Goal: Check status: Check status

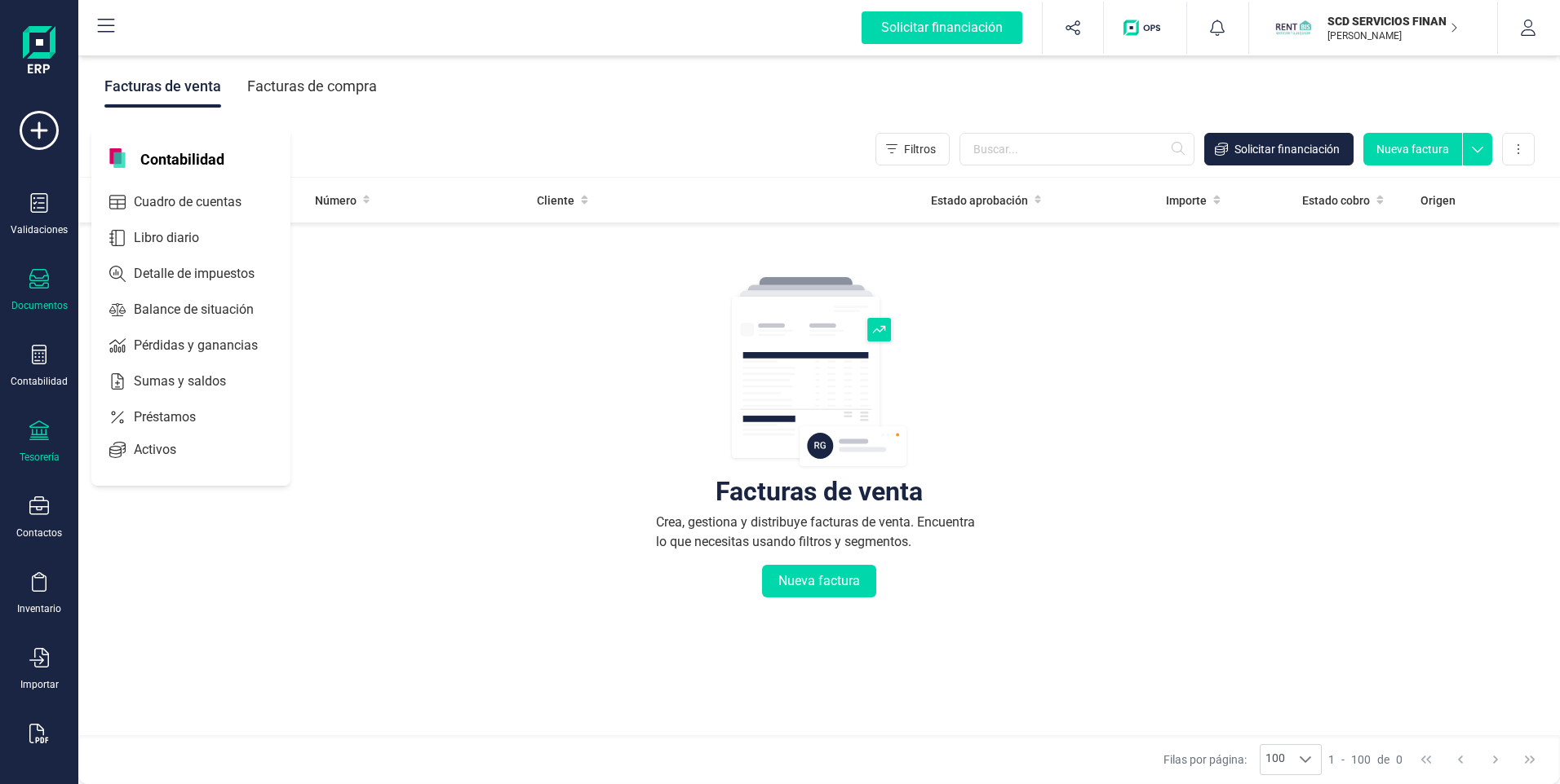
click at [36, 428] on icon at bounding box center [39, 431] width 20 height 20
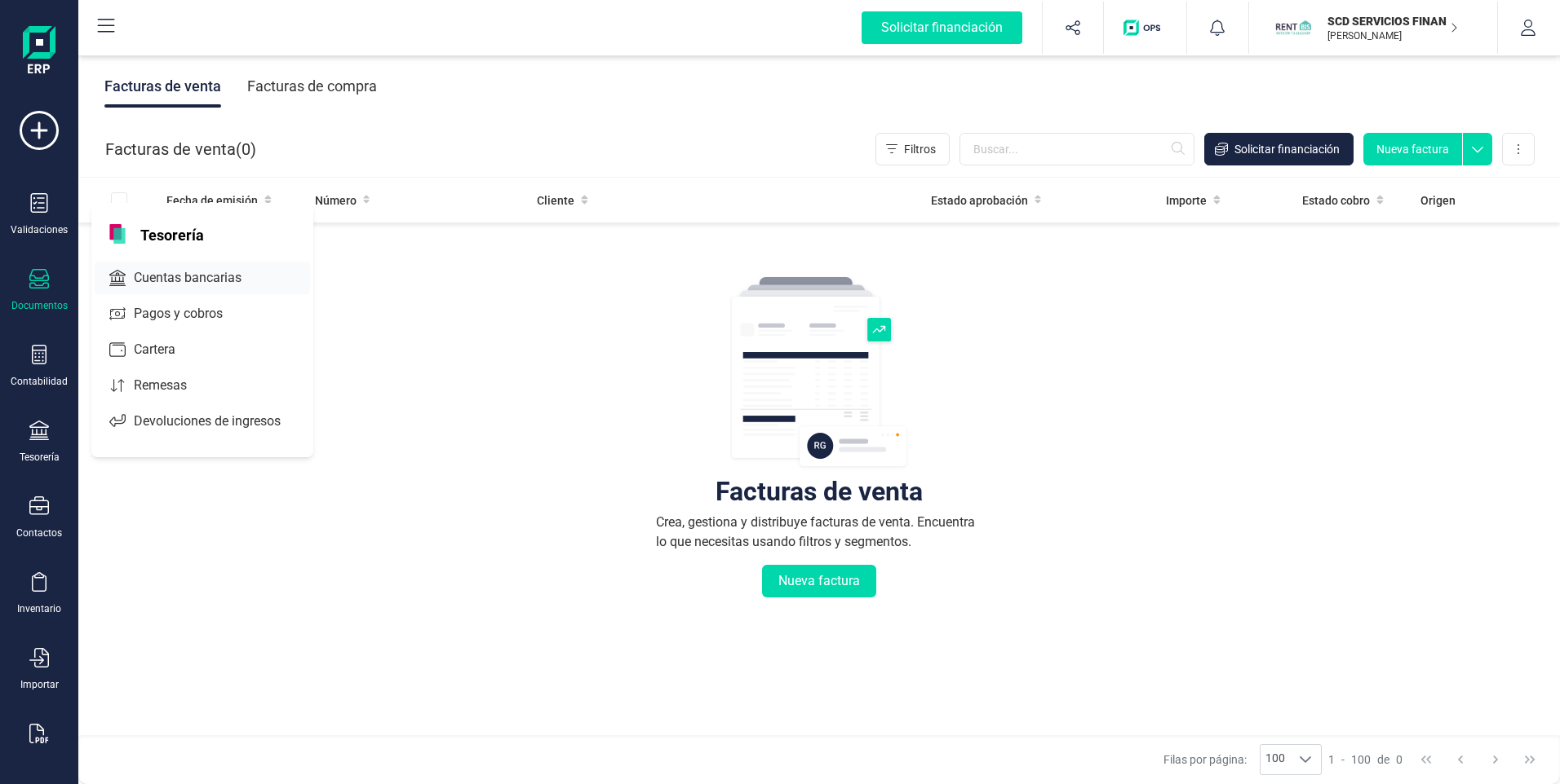
click at [161, 276] on span "Cuentas bancarias" at bounding box center [199, 278] width 144 height 20
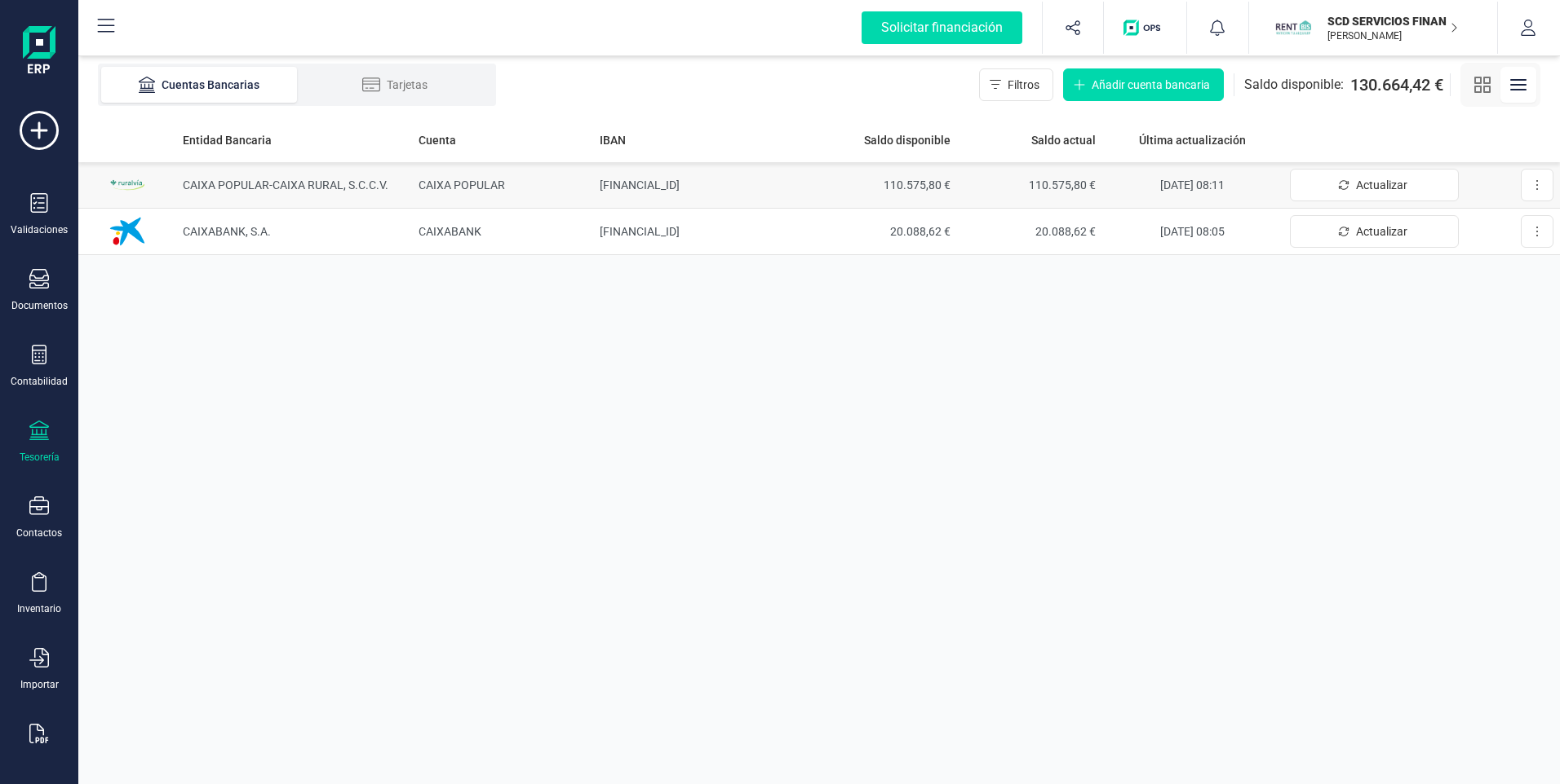
click at [700, 179] on td "[FINANCIAL_ID]" at bounding box center [702, 185] width 217 height 46
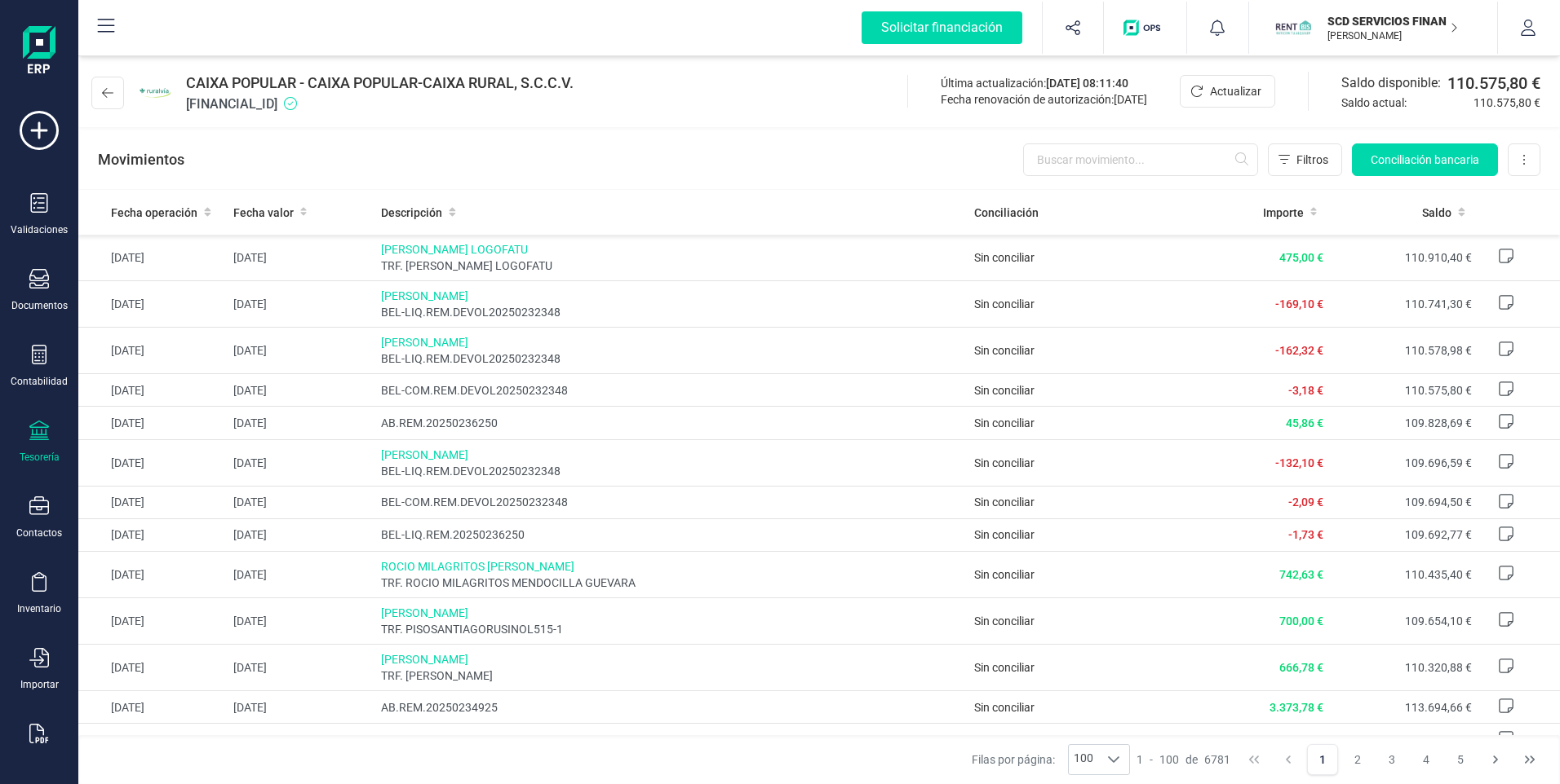
click at [35, 438] on icon at bounding box center [39, 431] width 20 height 20
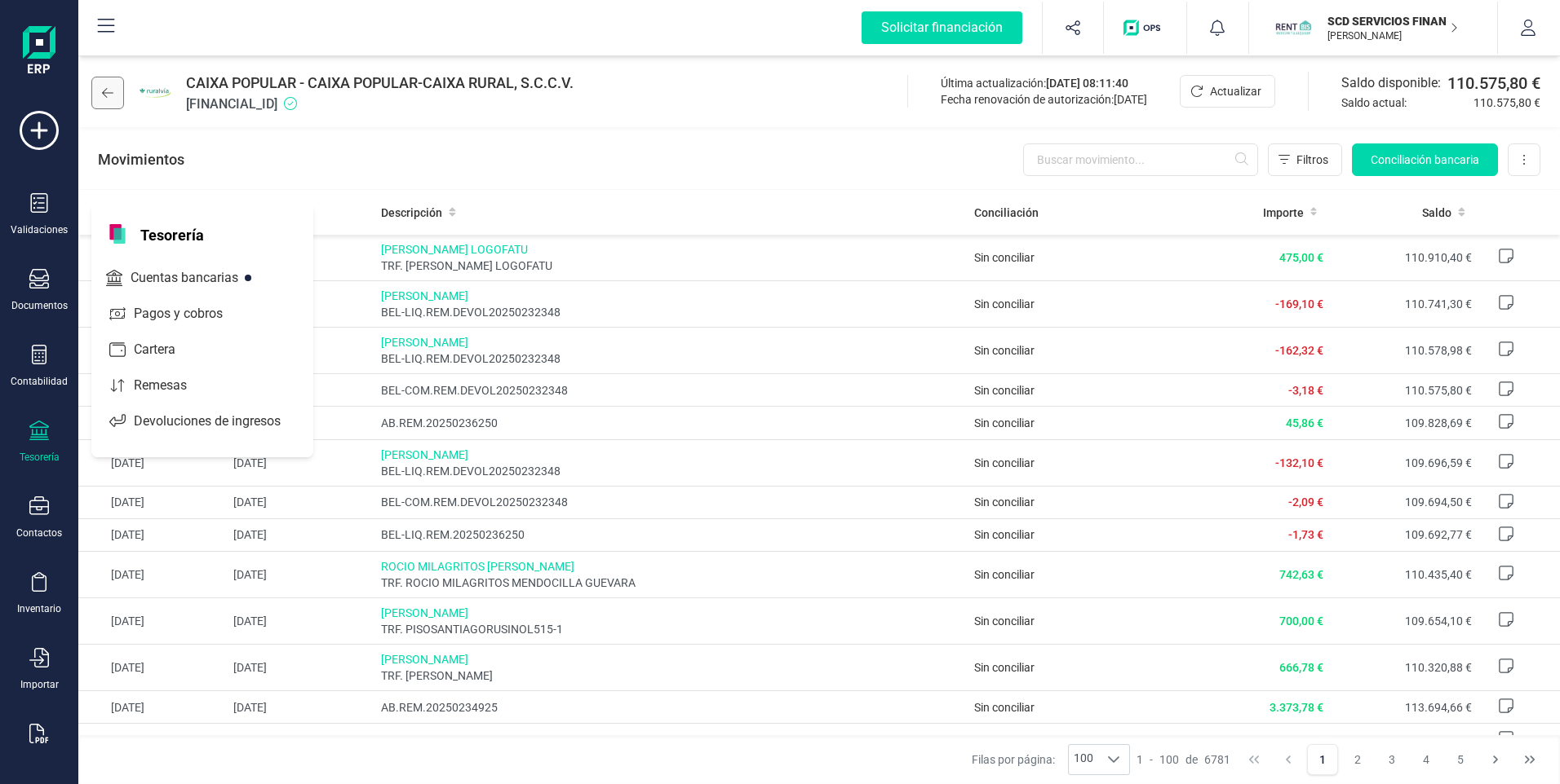
click at [114, 95] on button at bounding box center [107, 92] width 32 height 32
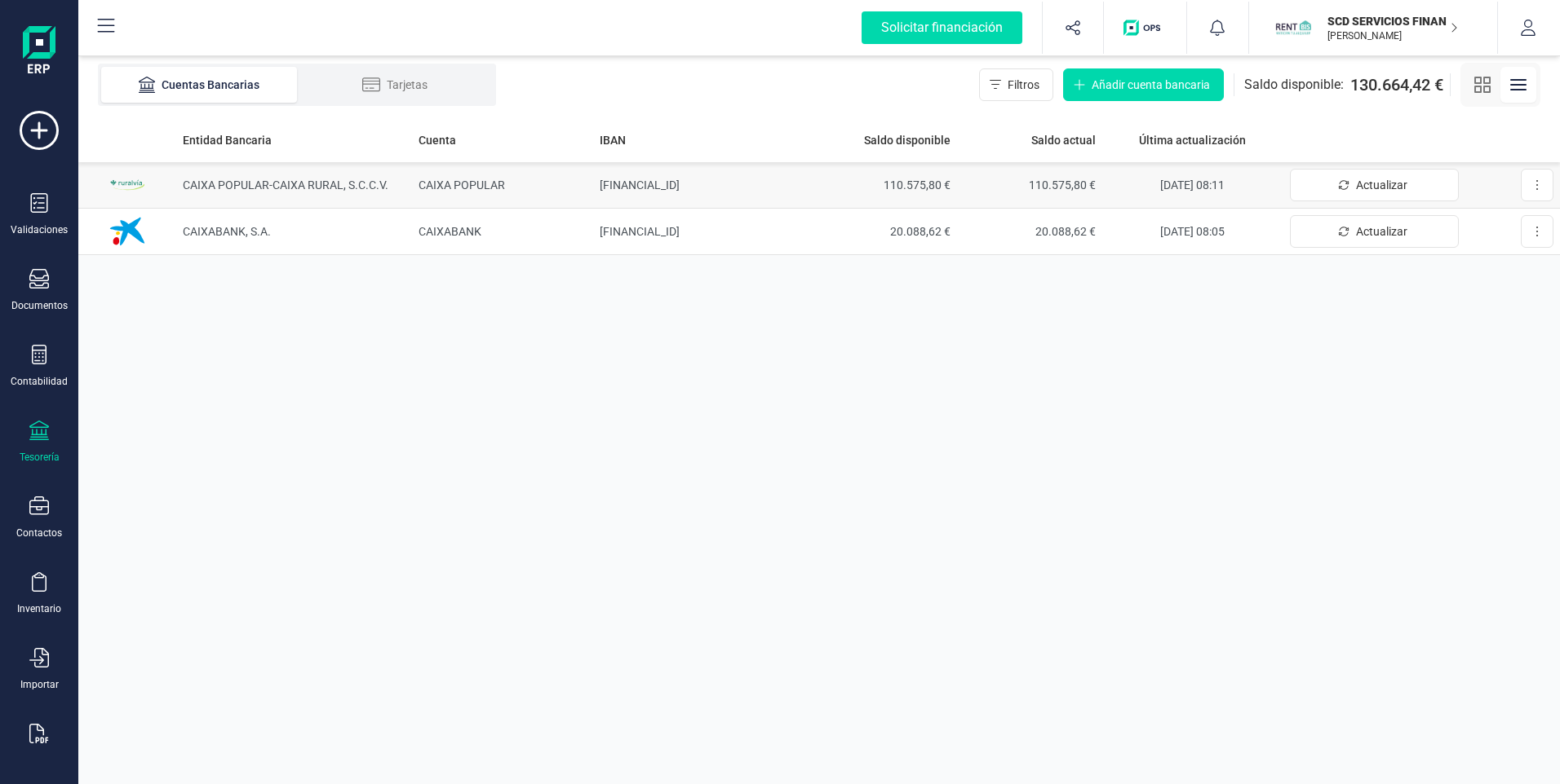
click at [706, 183] on td "[FINANCIAL_ID]" at bounding box center [702, 185] width 217 height 46
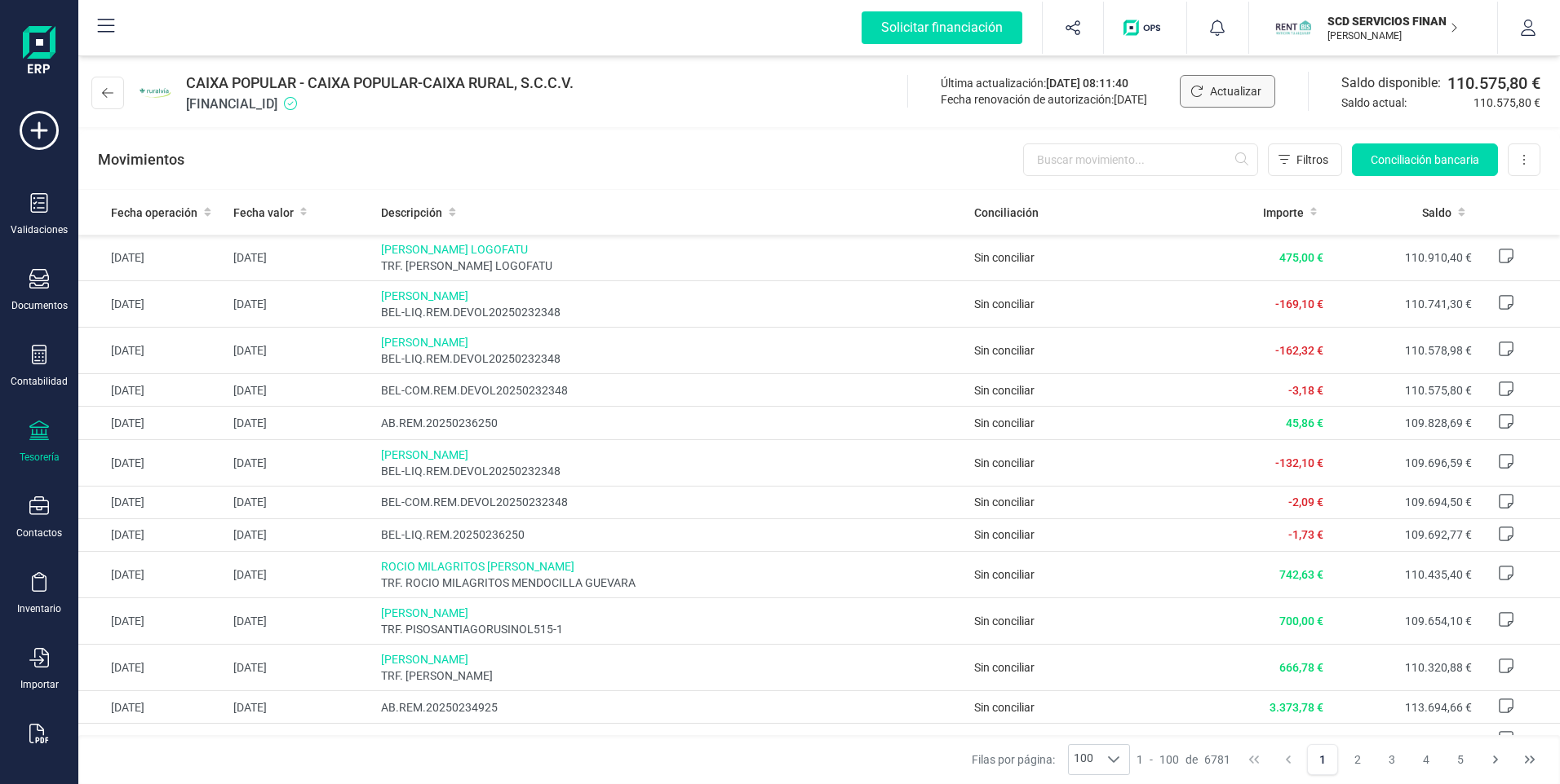
click at [1205, 90] on button "Actualizar" at bounding box center [1226, 91] width 95 height 32
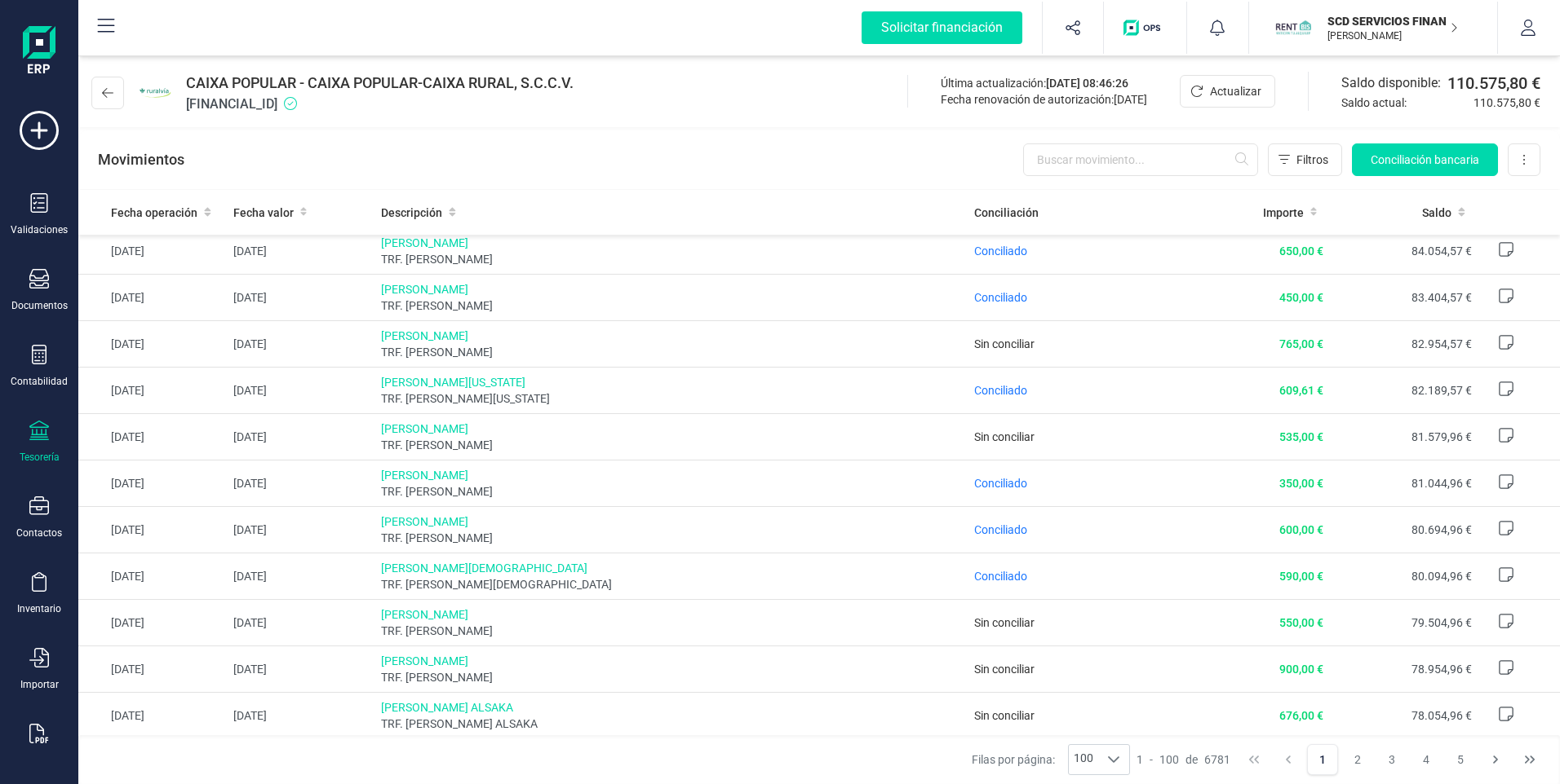
scroll to position [3834, 0]
click at [1406, 22] on p "SCD SERVICIOS FINANCIEROS SL" at bounding box center [1392, 21] width 130 height 17
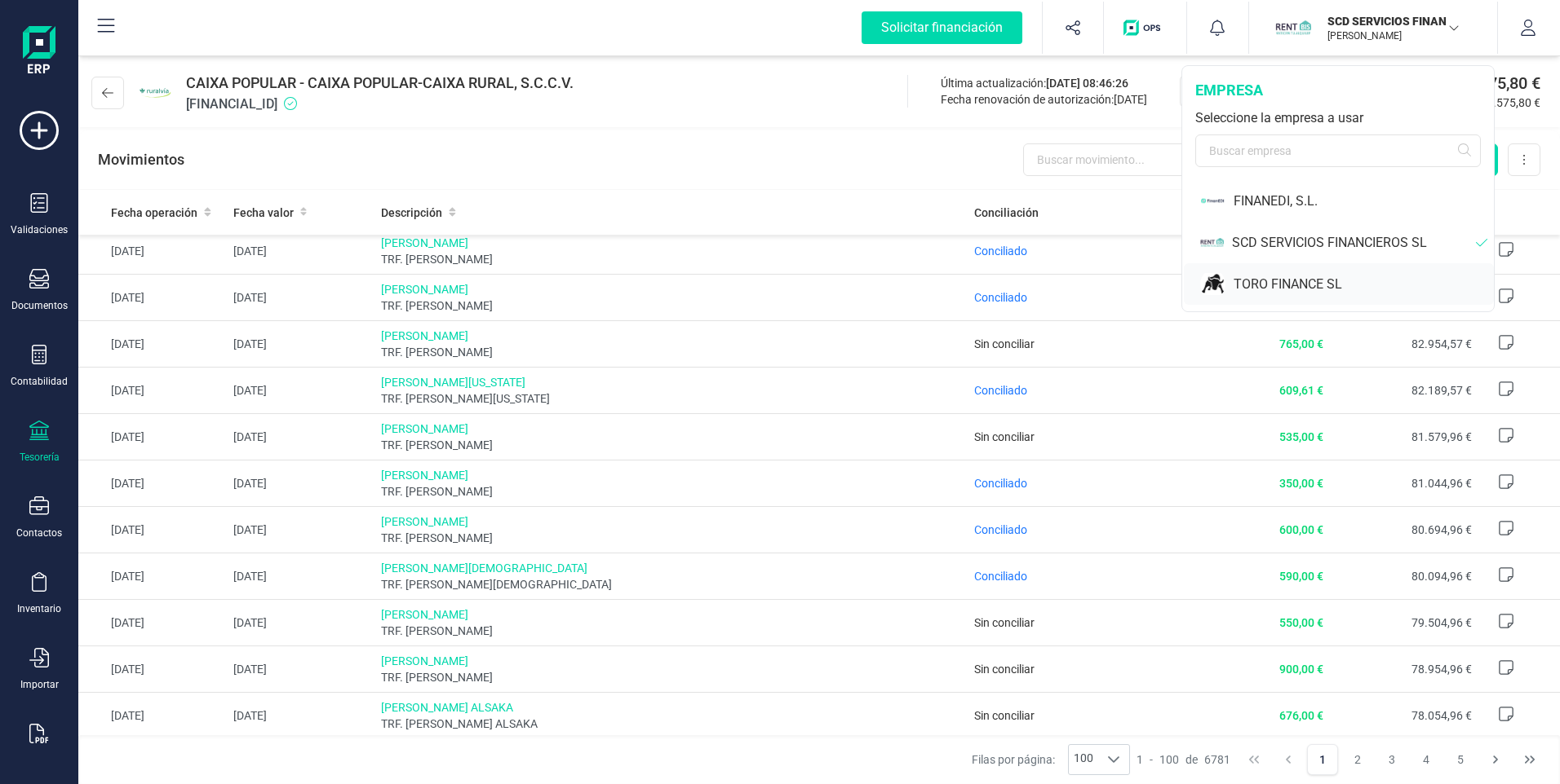
click at [1282, 281] on div "TORO FINANCE SL" at bounding box center [1363, 285] width 260 height 20
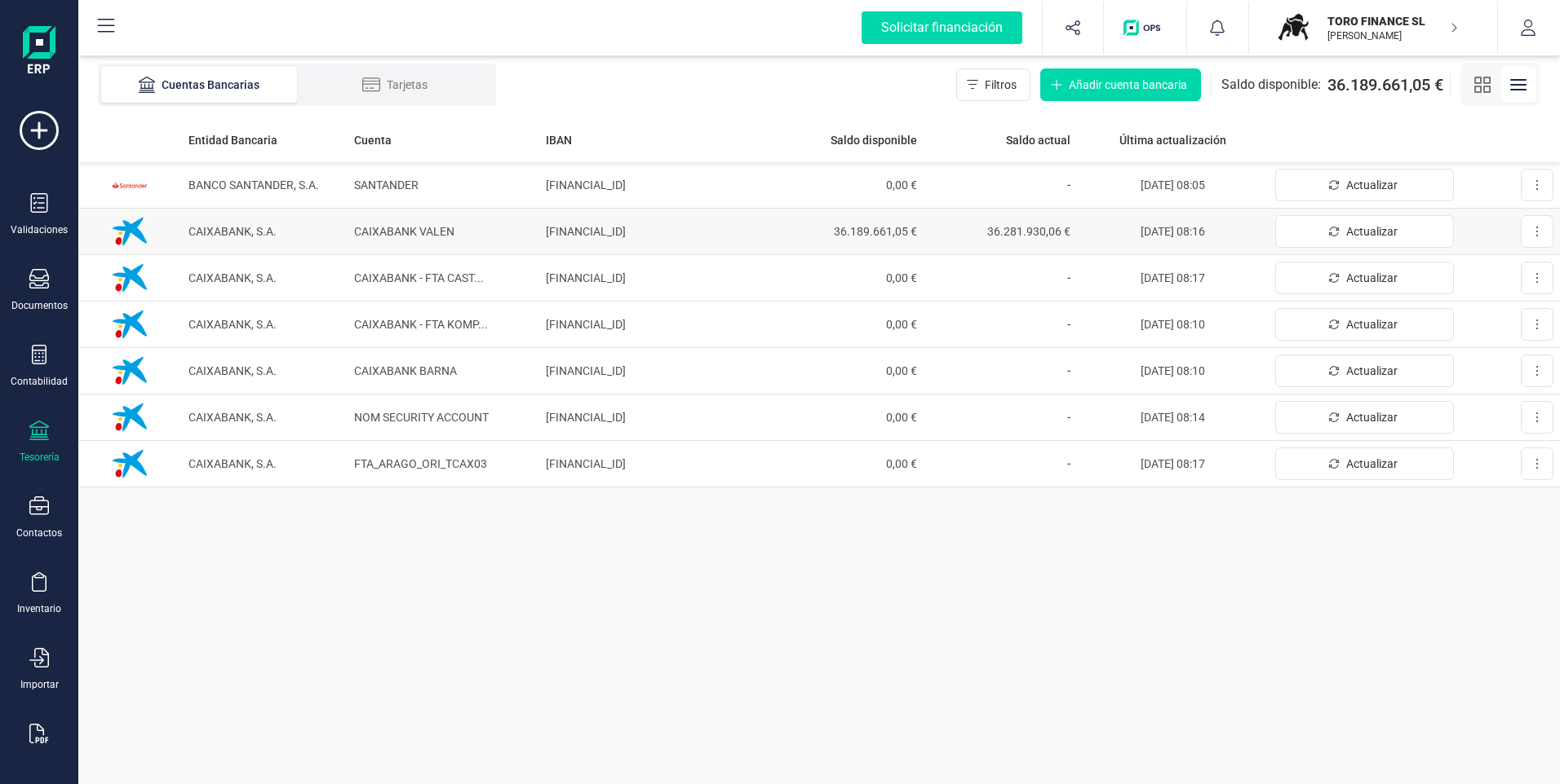
click at [658, 228] on td "[FINANCIAL_ID]" at bounding box center [654, 231] width 230 height 46
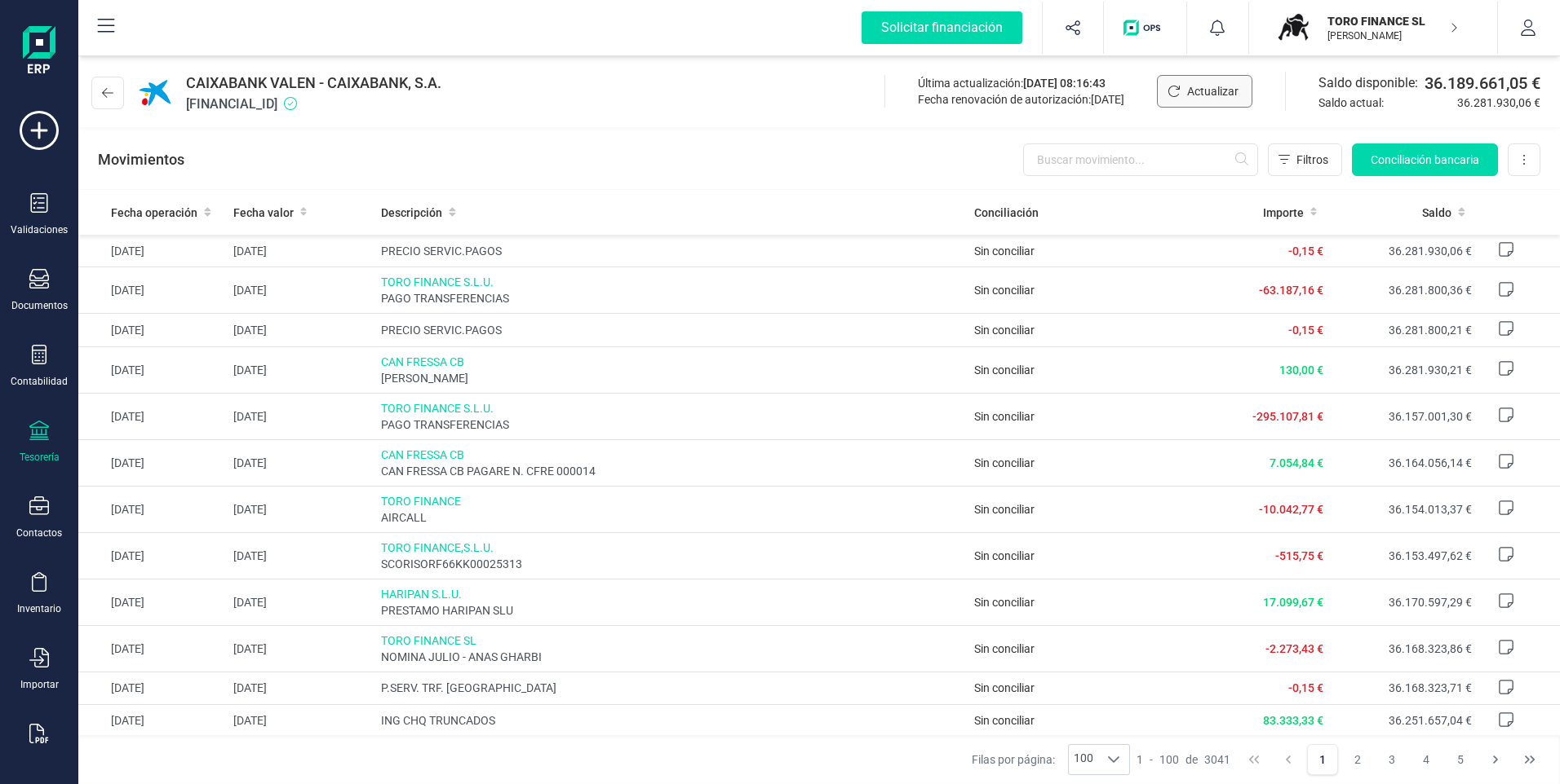
click at [1204, 88] on span "Actualizar" at bounding box center [1212, 91] width 51 height 17
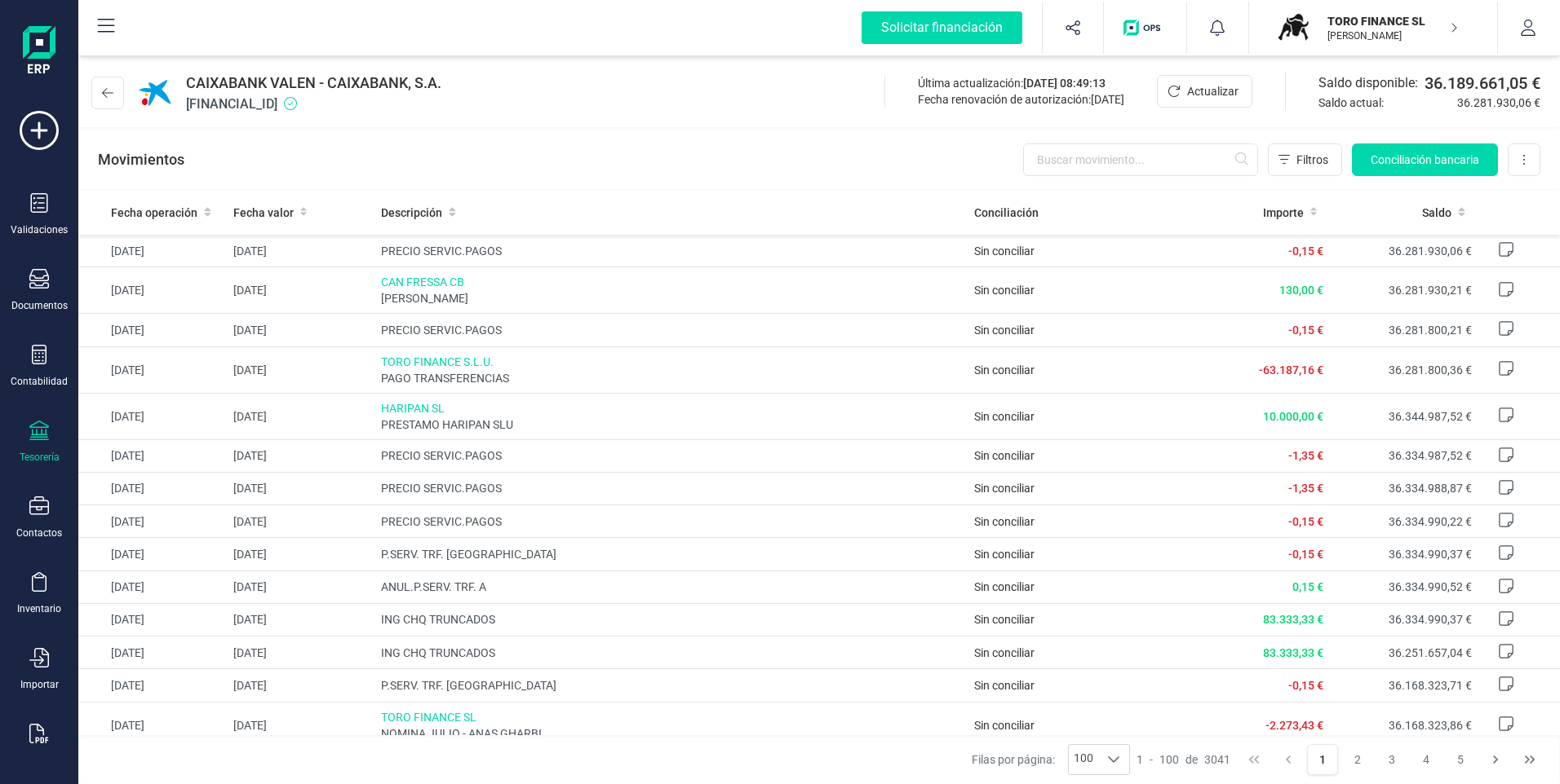
click at [1360, 26] on p "TORO FINANCE SL" at bounding box center [1392, 21] width 130 height 17
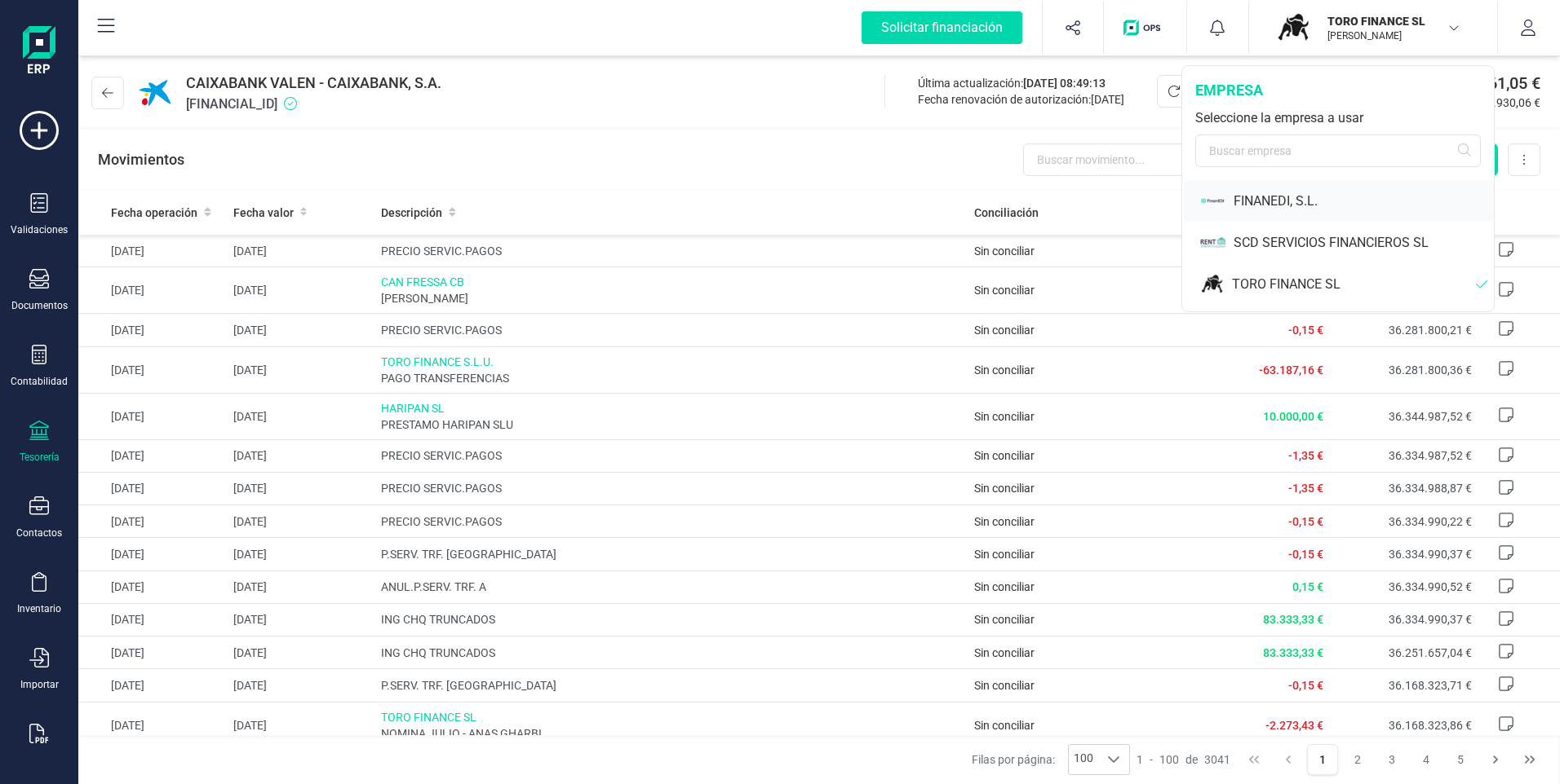
click at [1258, 193] on div "FINANEDI, S.L." at bounding box center [1363, 202] width 260 height 20
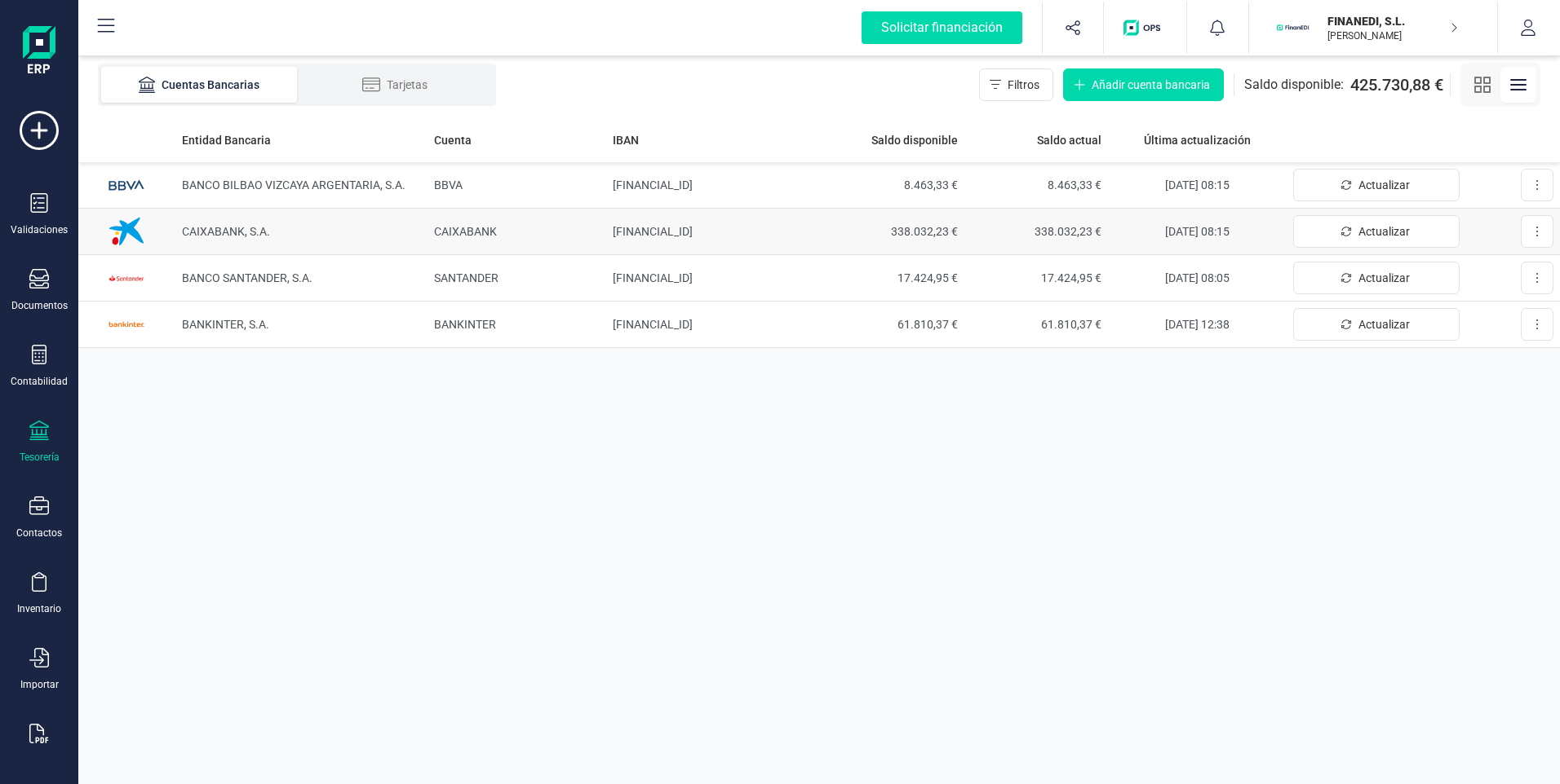
click at [648, 227] on td "[FINANCIAL_ID]" at bounding box center [713, 231] width 214 height 46
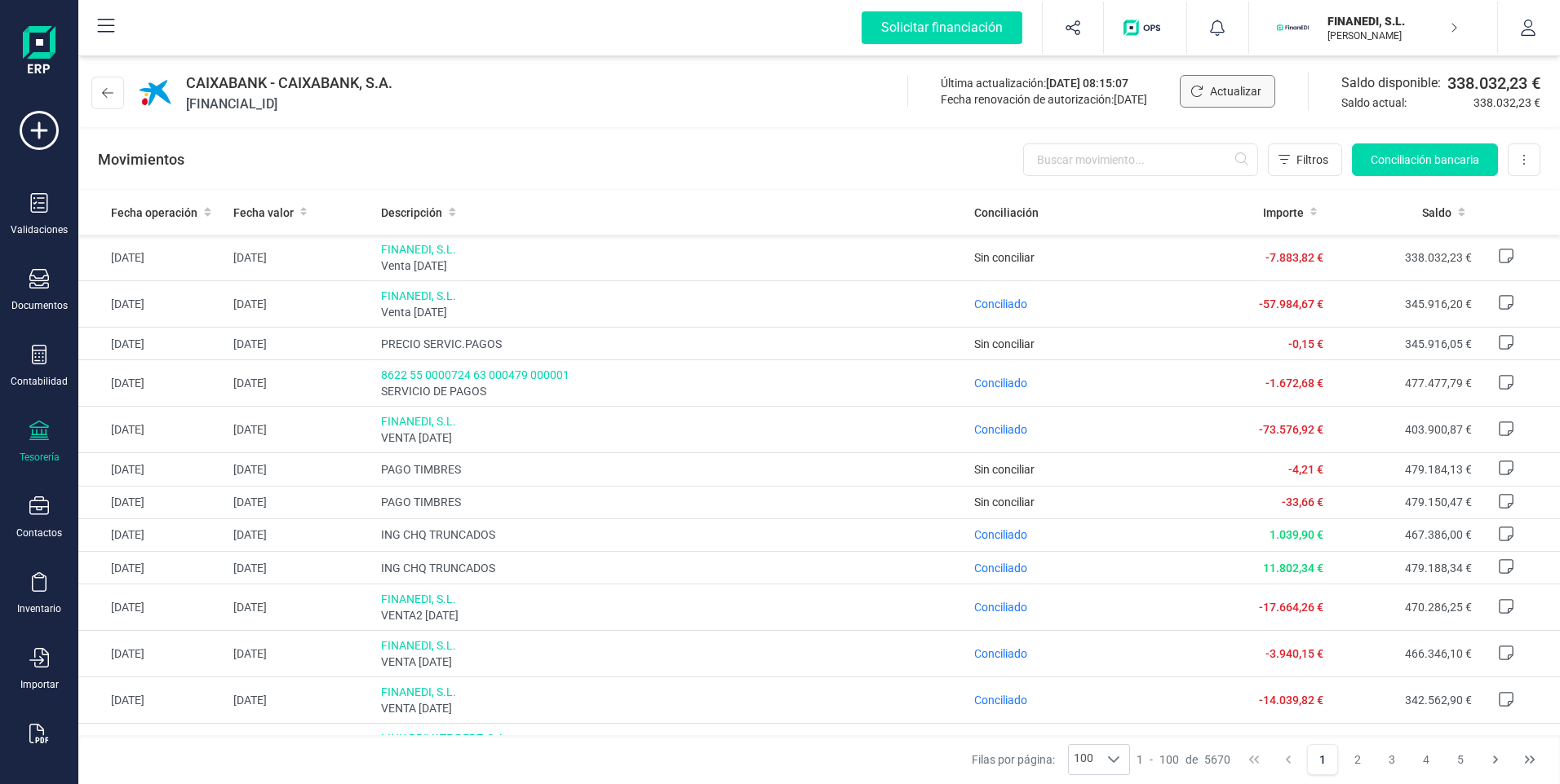
click at [1217, 91] on span "Actualizar" at bounding box center [1235, 91] width 51 height 17
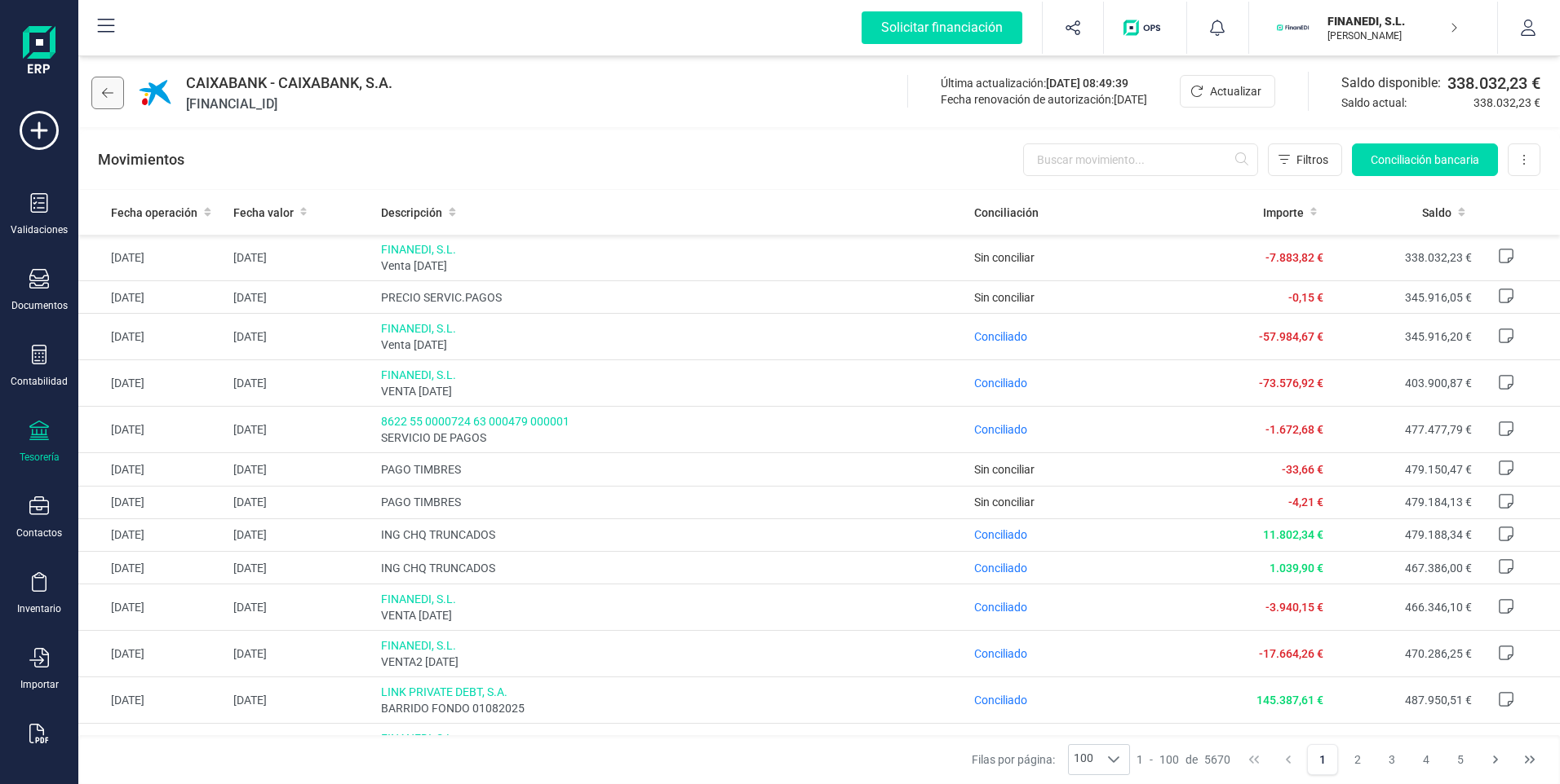
click at [103, 90] on icon at bounding box center [108, 92] width 12 height 13
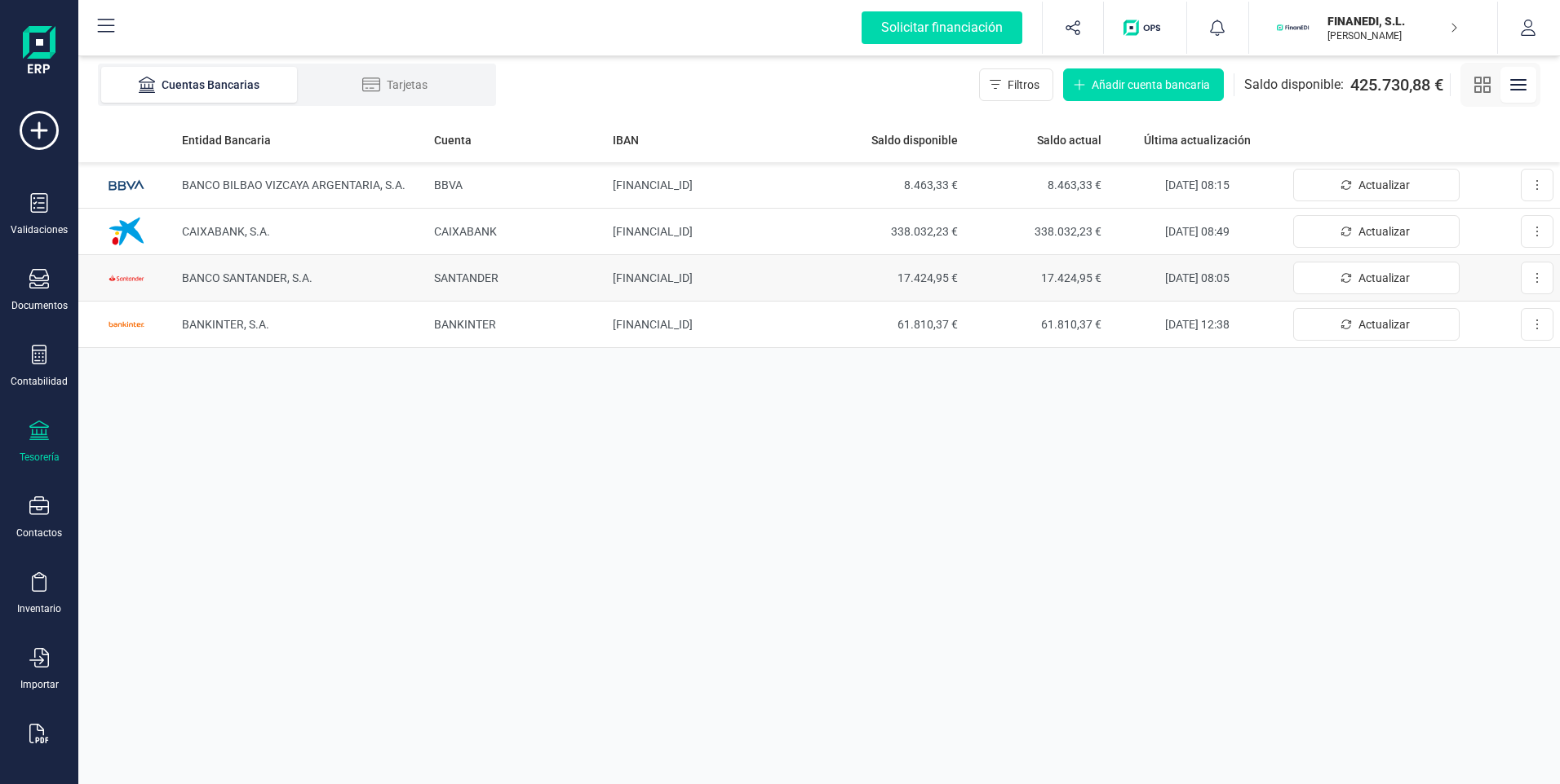
click at [696, 269] on td "[FINANCIAL_ID]" at bounding box center [713, 278] width 214 height 46
